Goal: Task Accomplishment & Management: Manage account settings

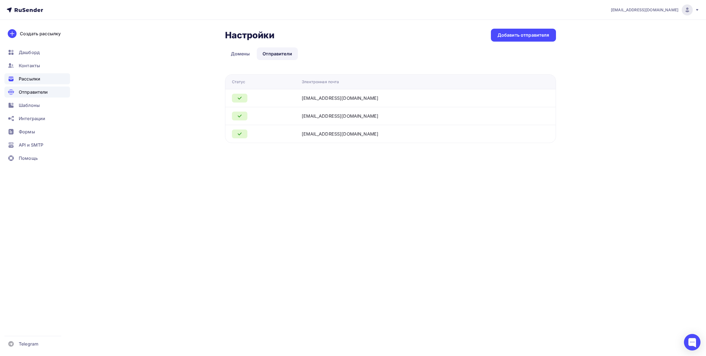
click at [49, 80] on div "Рассылки" at bounding box center [37, 78] width 66 height 11
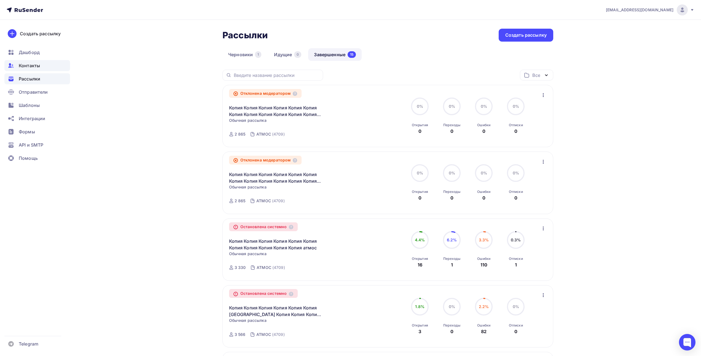
click at [38, 64] on span "Контакты" at bounding box center [29, 65] width 21 height 7
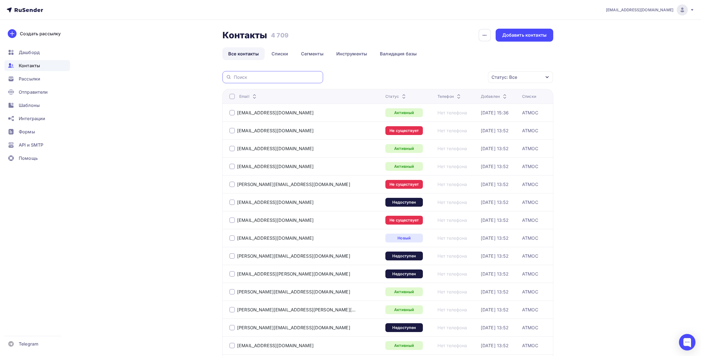
click at [246, 74] on input "text" at bounding box center [277, 77] width 86 height 6
paste input "[EMAIL_ADDRESS][DOMAIN_NAME]"
type input "[EMAIL_ADDRESS][DOMAIN_NAME]"
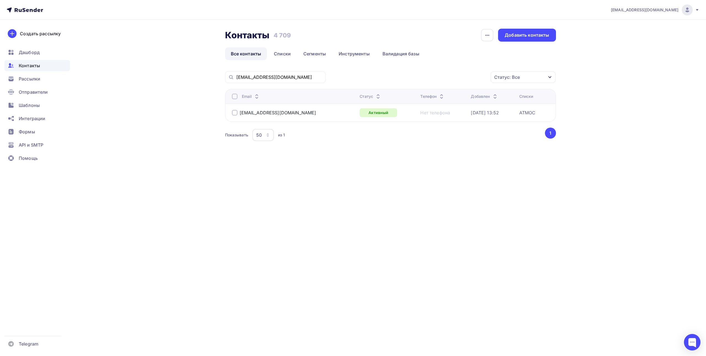
click at [235, 112] on div at bounding box center [235, 113] width 6 height 6
click at [526, 79] on div "Статус: Все" at bounding box center [522, 77] width 65 height 12
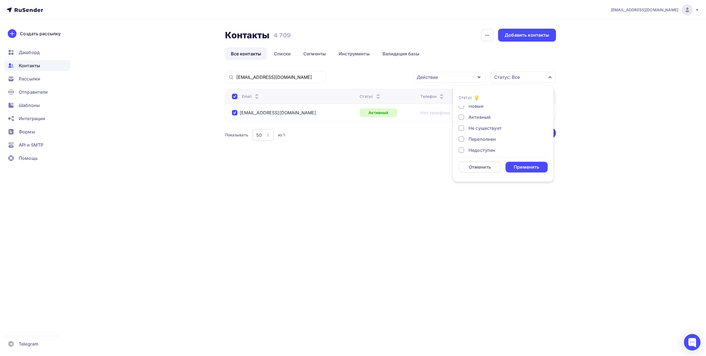
scroll to position [28, 0]
click at [459, 147] on div at bounding box center [461, 147] width 6 height 6
click at [530, 168] on div "Применить" at bounding box center [525, 167] width 25 height 6
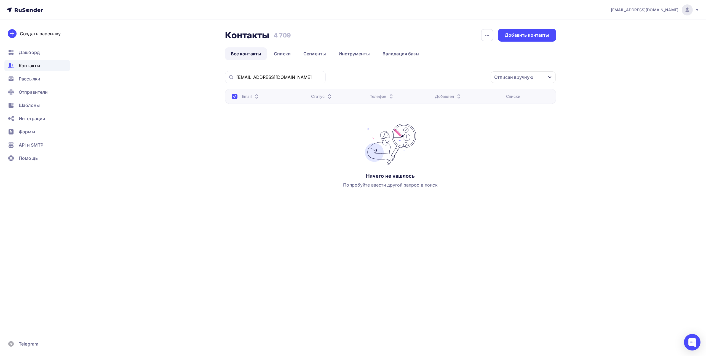
click at [526, 79] on div "Отписан вручную" at bounding box center [513, 77] width 39 height 7
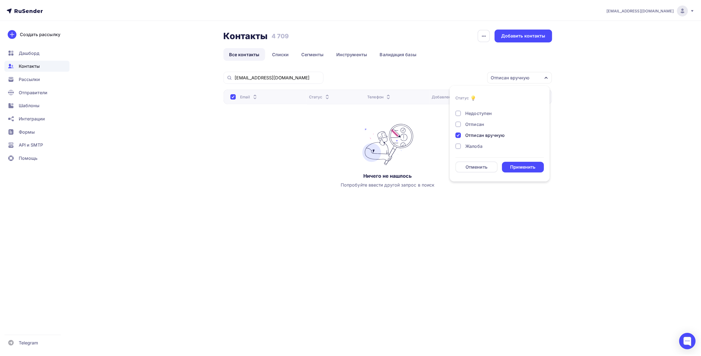
scroll to position [40, 0]
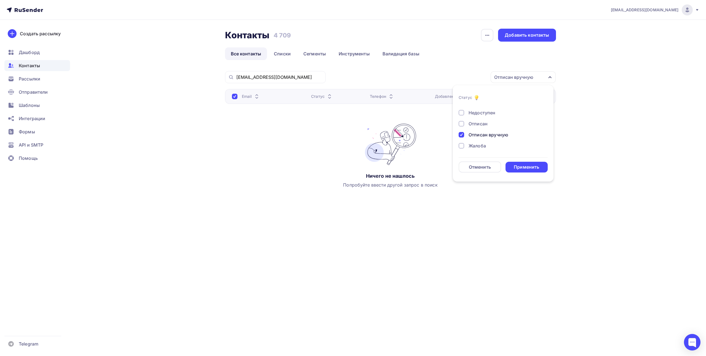
click at [462, 136] on div at bounding box center [461, 135] width 6 height 6
click at [525, 166] on div "Применить" at bounding box center [525, 167] width 25 height 6
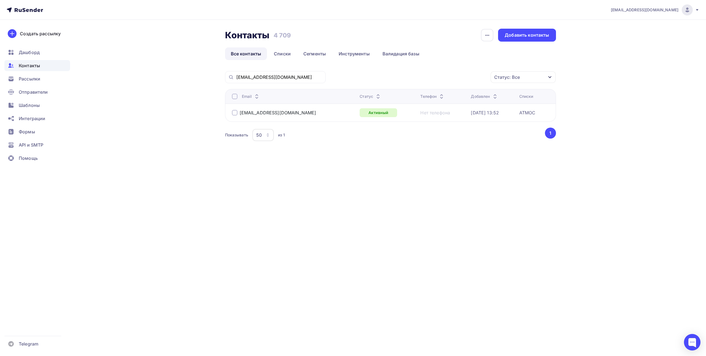
click at [235, 113] on div at bounding box center [235, 113] width 6 height 6
click at [481, 77] on icon "button" at bounding box center [478, 77] width 7 height 7
drag, startPoint x: 365, startPoint y: 135, endPoint x: 319, endPoint y: 126, distance: 47.2
click at [365, 135] on div "Показывать 50 10 20 50 100 из 1" at bounding box center [384, 135] width 319 height 13
click at [269, 114] on div "[EMAIL_ADDRESS][DOMAIN_NAME]" at bounding box center [278, 113] width 77 height 6
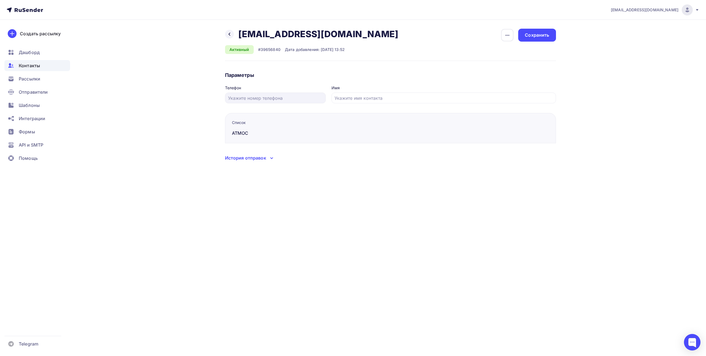
click at [265, 158] on div "История отправок" at bounding box center [245, 158] width 41 height 7
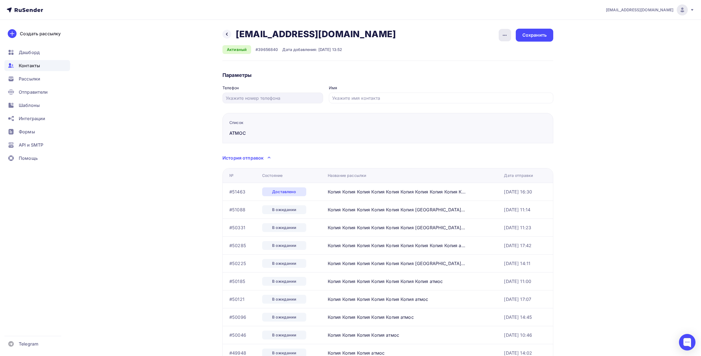
click at [506, 36] on icon "button" at bounding box center [504, 35] width 7 height 7
click at [486, 64] on div "Отписать" at bounding box center [483, 63] width 53 height 7
click at [232, 32] on div "Назад [EMAIL_ADDRESS][DOMAIN_NAME] [EMAIL_ADDRESS][DOMAIN_NAME] Удалить Подписа…" at bounding box center [310, 34] width 177 height 11
click at [228, 34] on icon at bounding box center [227, 34] width 4 height 4
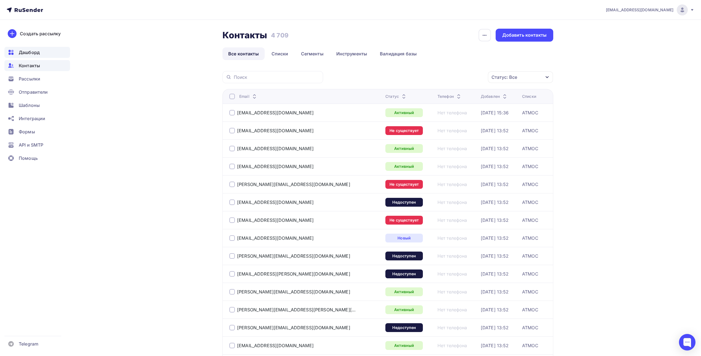
click at [23, 52] on span "Дашборд" at bounding box center [29, 52] width 21 height 7
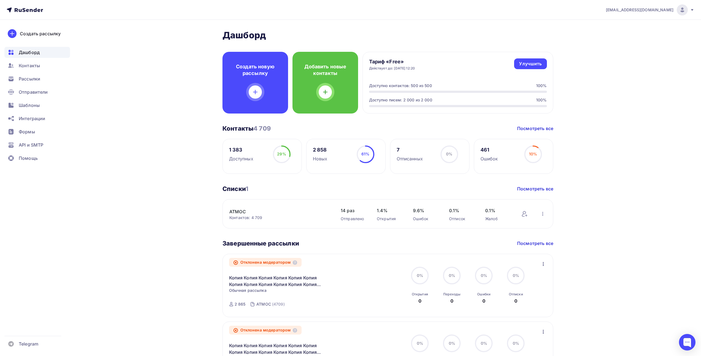
click at [240, 212] on link "АТМОС" at bounding box center [276, 211] width 94 height 7
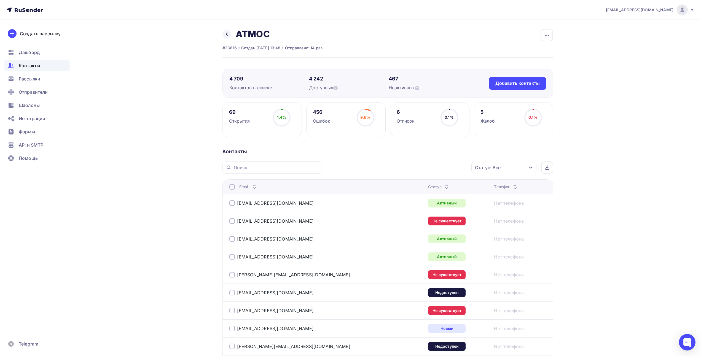
drag, startPoint x: 253, startPoint y: 121, endPoint x: 228, endPoint y: 112, distance: 25.9
click at [228, 112] on div "69 Открытия 1.4% 1.4%" at bounding box center [261, 119] width 79 height 35
click at [259, 123] on div "69 Открытия 1.4% 1.4%" at bounding box center [261, 119] width 79 height 35
drag, startPoint x: 328, startPoint y: 115, endPoint x: 310, endPoint y: 112, distance: 17.9
click at [310, 112] on div "456 Ошибок 9.6% 9.6%" at bounding box center [345, 119] width 79 height 35
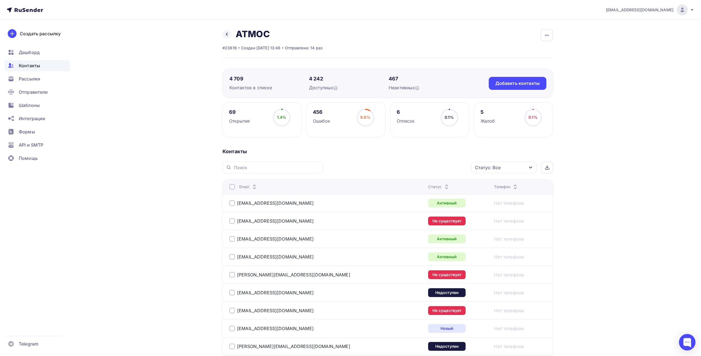
click at [329, 120] on div "Ошибок" at bounding box center [322, 121] width 18 height 7
drag, startPoint x: 335, startPoint y: 122, endPoint x: 312, endPoint y: 113, distance: 24.5
click at [312, 113] on div "456 Ошибок 9.6% 9.6%" at bounding box center [345, 119] width 79 height 35
click at [341, 126] on div "456 Ошибок 9.6% 9.6%" at bounding box center [345, 119] width 79 height 35
drag, startPoint x: 373, startPoint y: 118, endPoint x: 394, endPoint y: 118, distance: 21.2
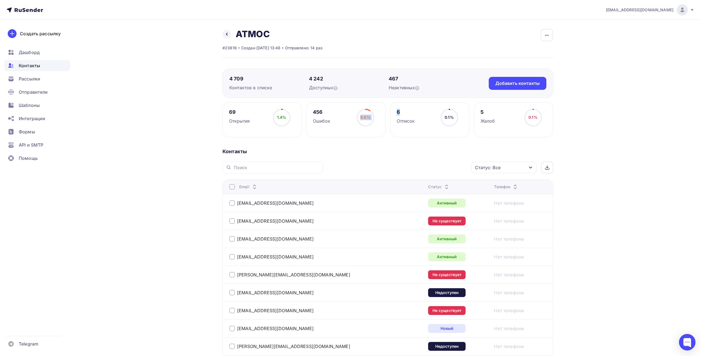
click at [394, 118] on div "69 Открытия 1.4% 1.4% 456 Ошибок 9.6% 9.6% 6 Отписок 0.1% 0.1% 5 Жалоб 0.1% 0.1%" at bounding box center [387, 119] width 331 height 35
click at [378, 117] on div "9.6% 9.6%" at bounding box center [366, 120] width 28 height 22
drag, startPoint x: 482, startPoint y: 113, endPoint x: 477, endPoint y: 112, distance: 5.2
click at [477, 112] on div "5 Жалоб 0.1% 0.1%" at bounding box center [513, 119] width 79 height 35
click at [492, 116] on div "5 Жалоб" at bounding box center [487, 116] width 15 height 15
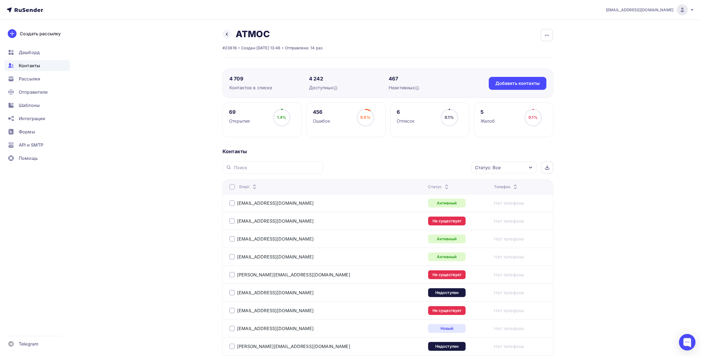
drag, startPoint x: 495, startPoint y: 120, endPoint x: 475, endPoint y: 110, distance: 22.1
click at [475, 110] on div "5 Жалоб 0.1% 0.1%" at bounding box center [513, 119] width 79 height 35
drag, startPoint x: 334, startPoint y: 120, endPoint x: 309, endPoint y: 109, distance: 27.3
click at [309, 109] on div "456 Ошибок 9.6% 9.6%" at bounding box center [345, 119] width 79 height 35
click at [332, 118] on div "456 Ошибок 9.6% 9.6%" at bounding box center [345, 119] width 79 height 35
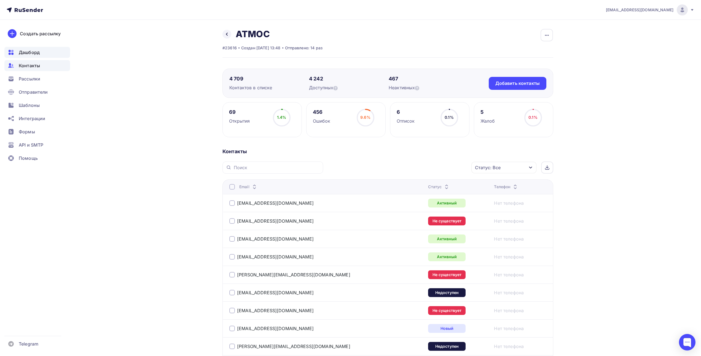
click at [27, 52] on span "Дашборд" at bounding box center [29, 52] width 21 height 7
